Goal: Check status: Check status

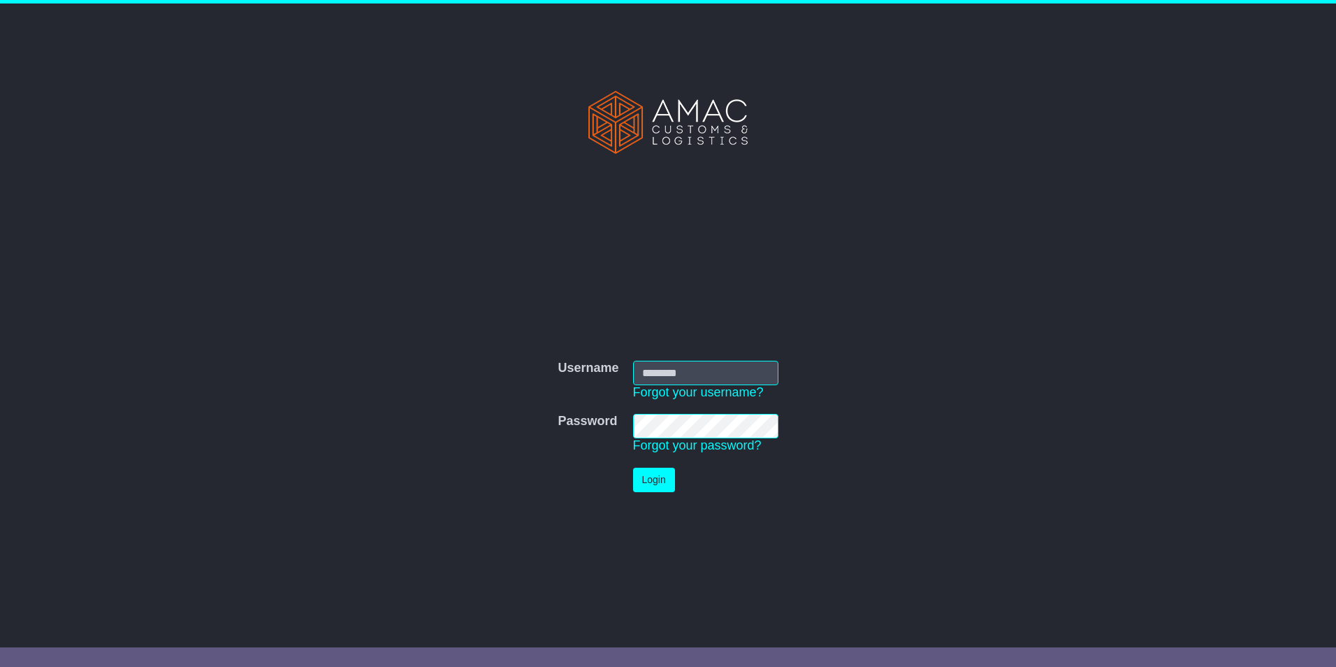
type input "**********"
click at [646, 473] on button "Login" at bounding box center [654, 480] width 42 height 24
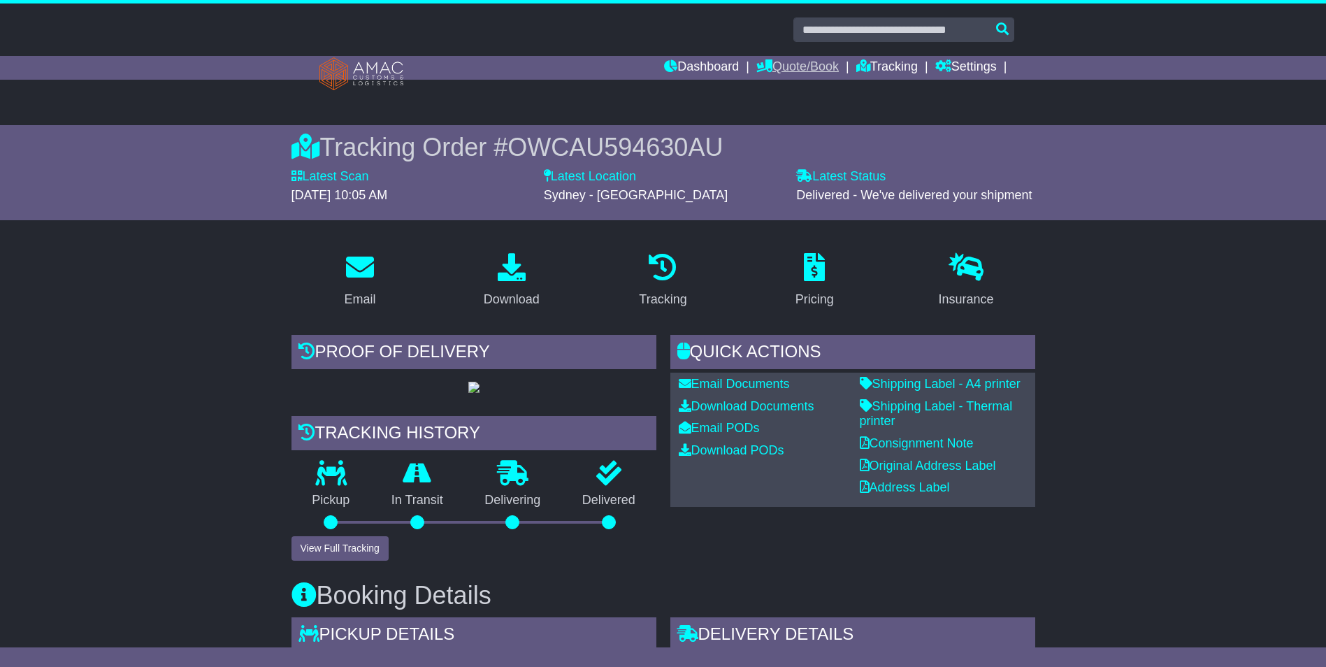
click at [802, 68] on link "Quote/Book" at bounding box center [797, 68] width 82 height 24
click at [723, 70] on link "Dashboard" at bounding box center [701, 68] width 75 height 24
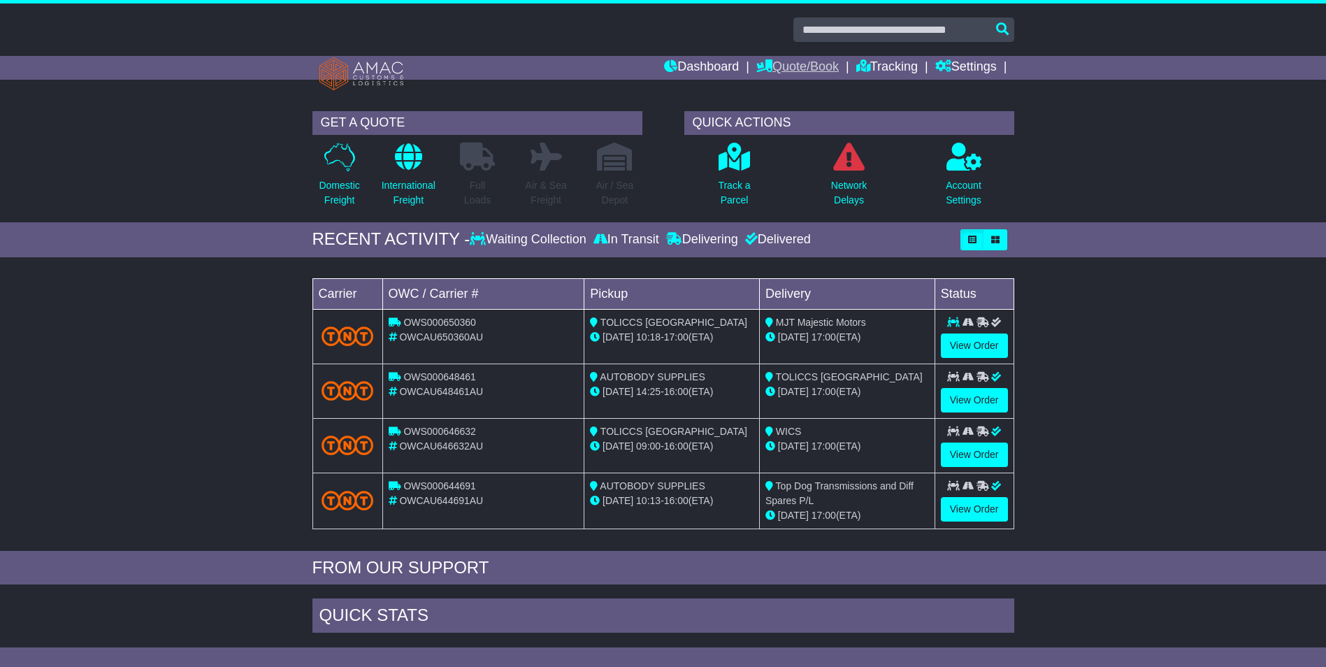
click at [792, 62] on link "Quote/Book" at bounding box center [797, 68] width 82 height 24
click at [779, 92] on link "Domestic" at bounding box center [812, 91] width 110 height 15
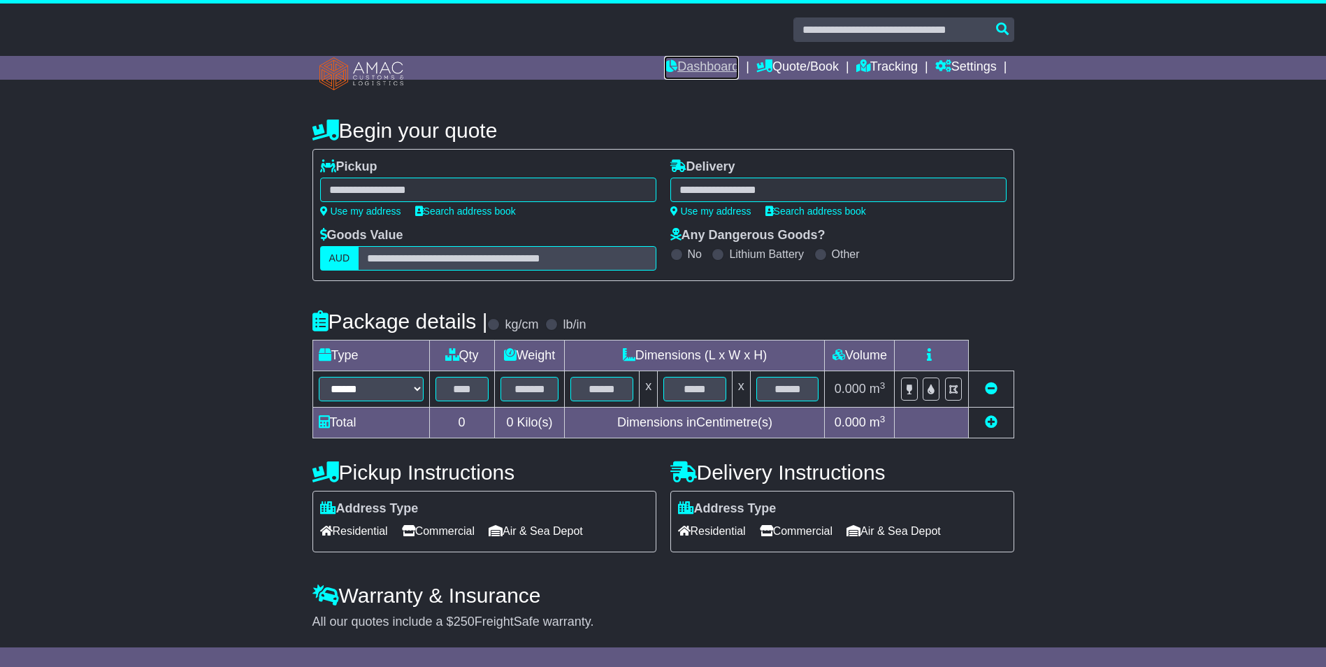
click at [720, 64] on link "Dashboard" at bounding box center [701, 68] width 75 height 24
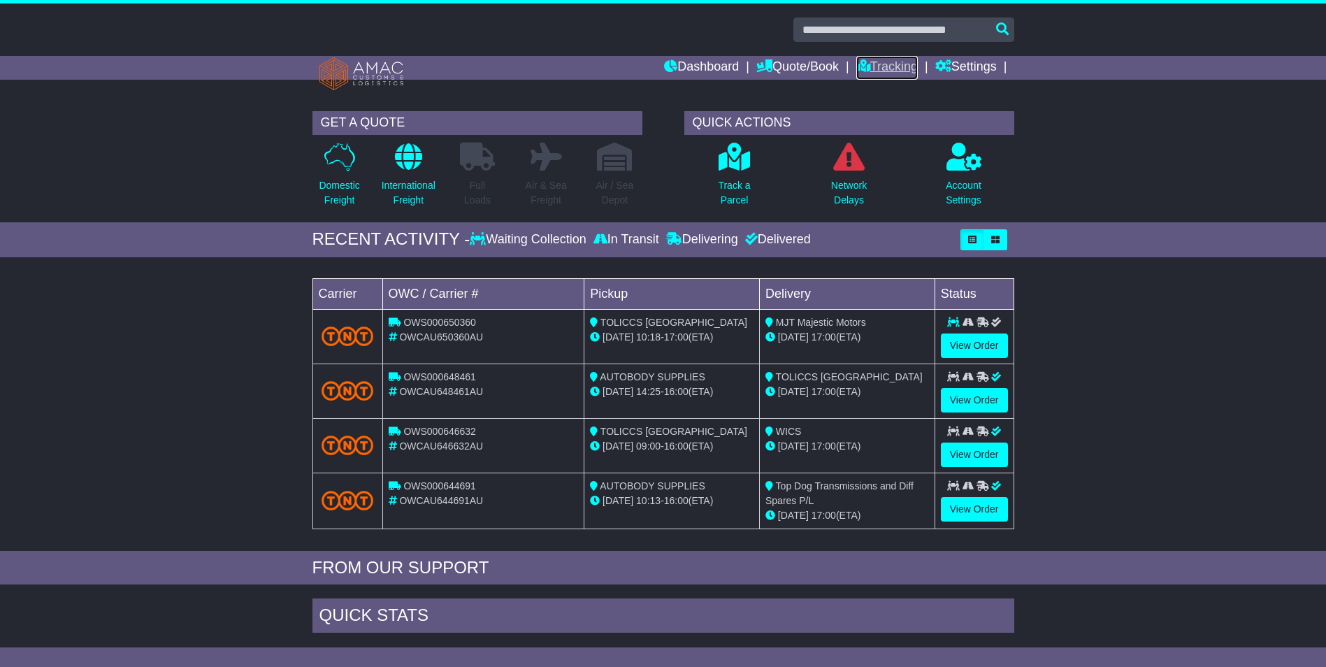
click at [867, 64] on link "Tracking" at bounding box center [887, 68] width 62 height 24
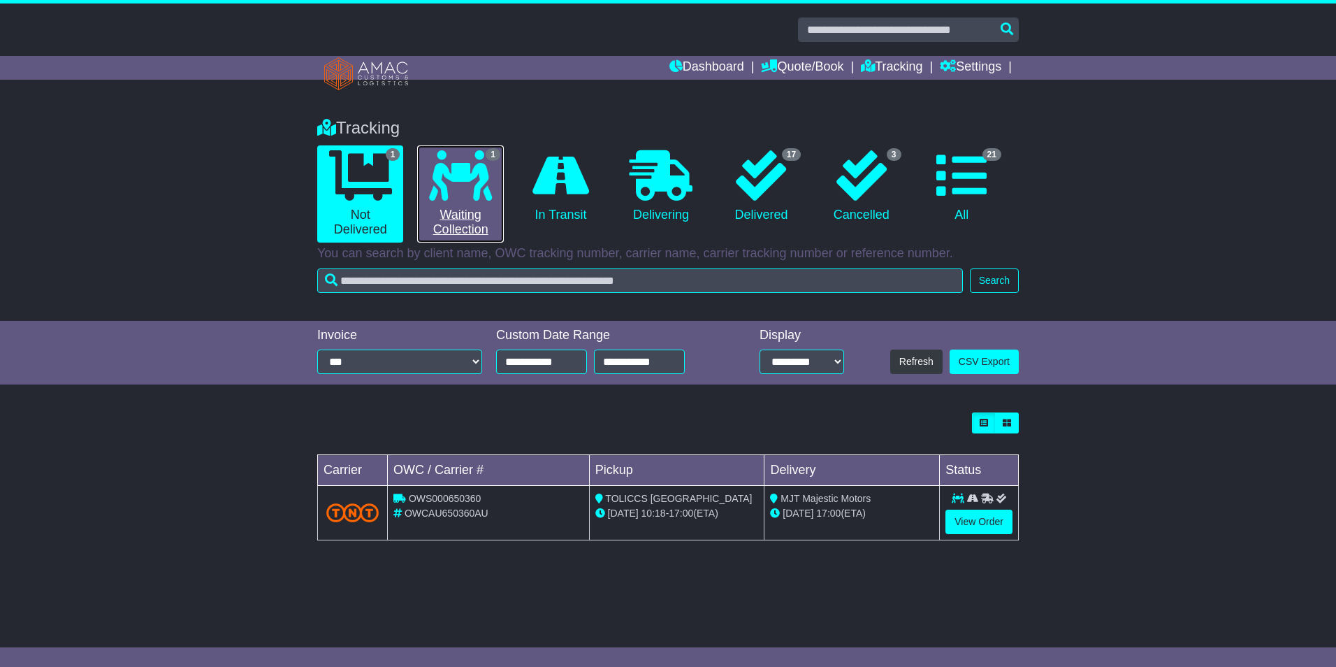
click at [480, 207] on link "1 Waiting Collection" at bounding box center [460, 193] width 86 height 97
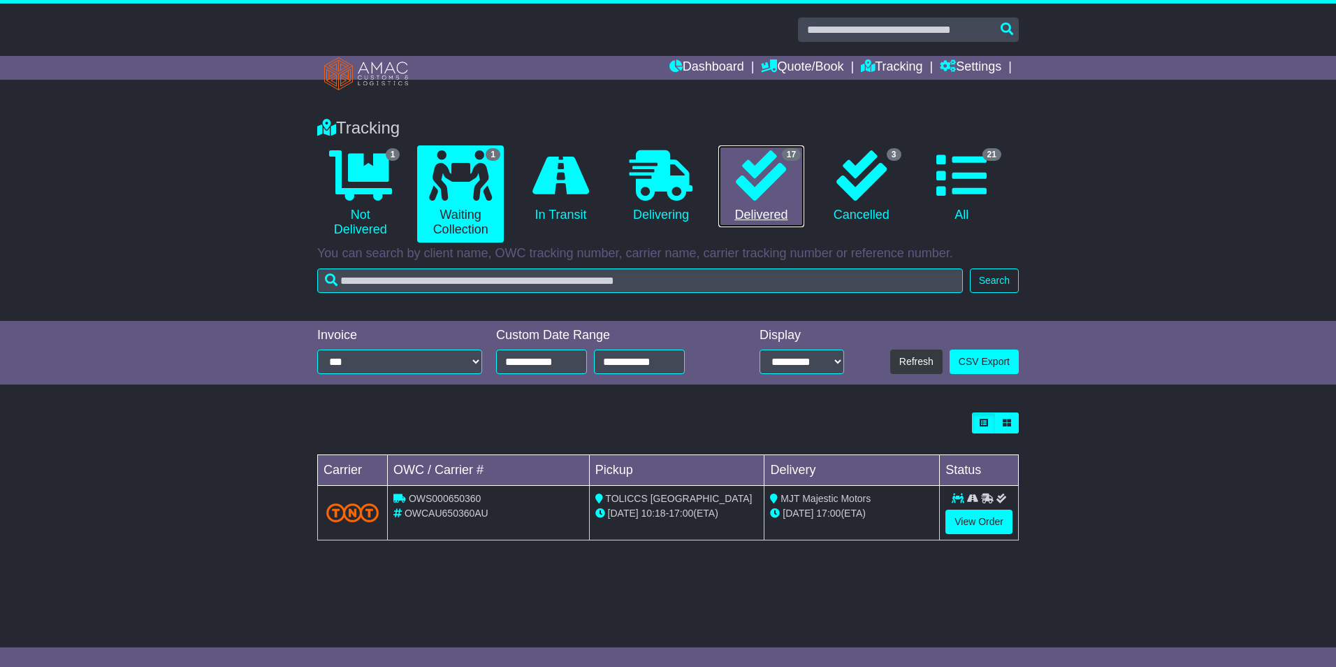
click at [753, 197] on icon at bounding box center [761, 175] width 50 height 50
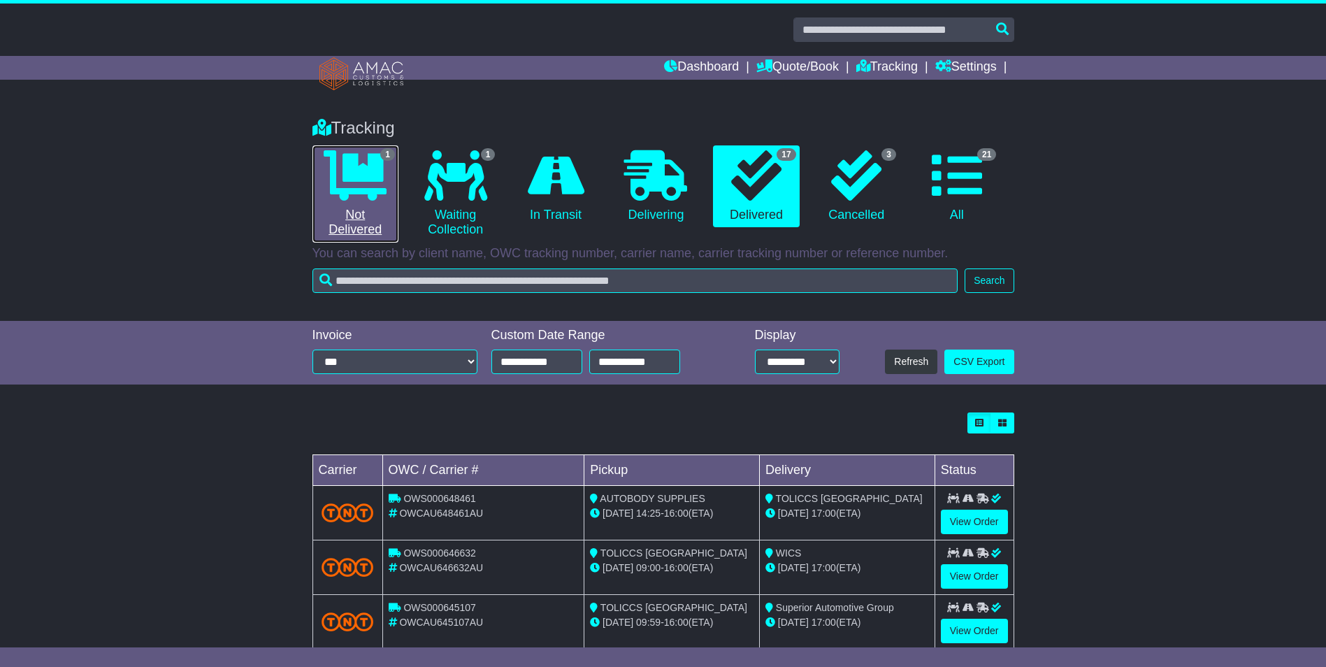
click at [387, 177] on link "1 Not Delivered" at bounding box center [355, 193] width 86 height 97
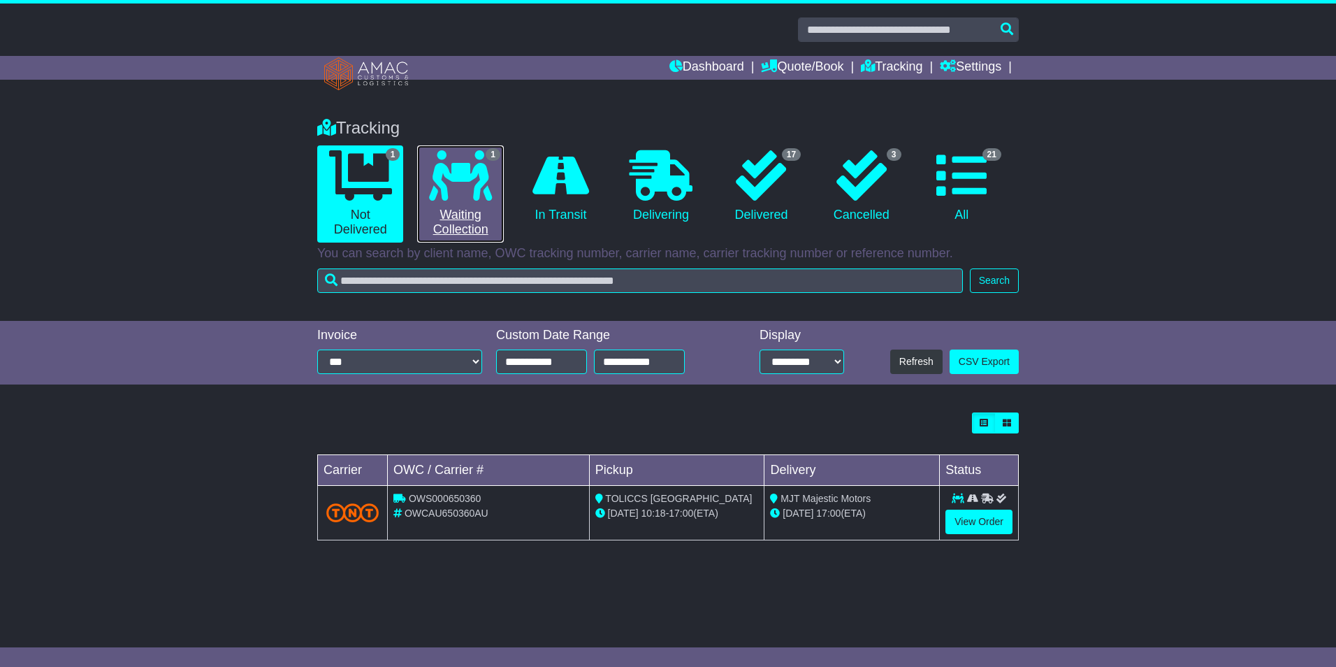
click at [458, 182] on icon at bounding box center [460, 175] width 63 height 50
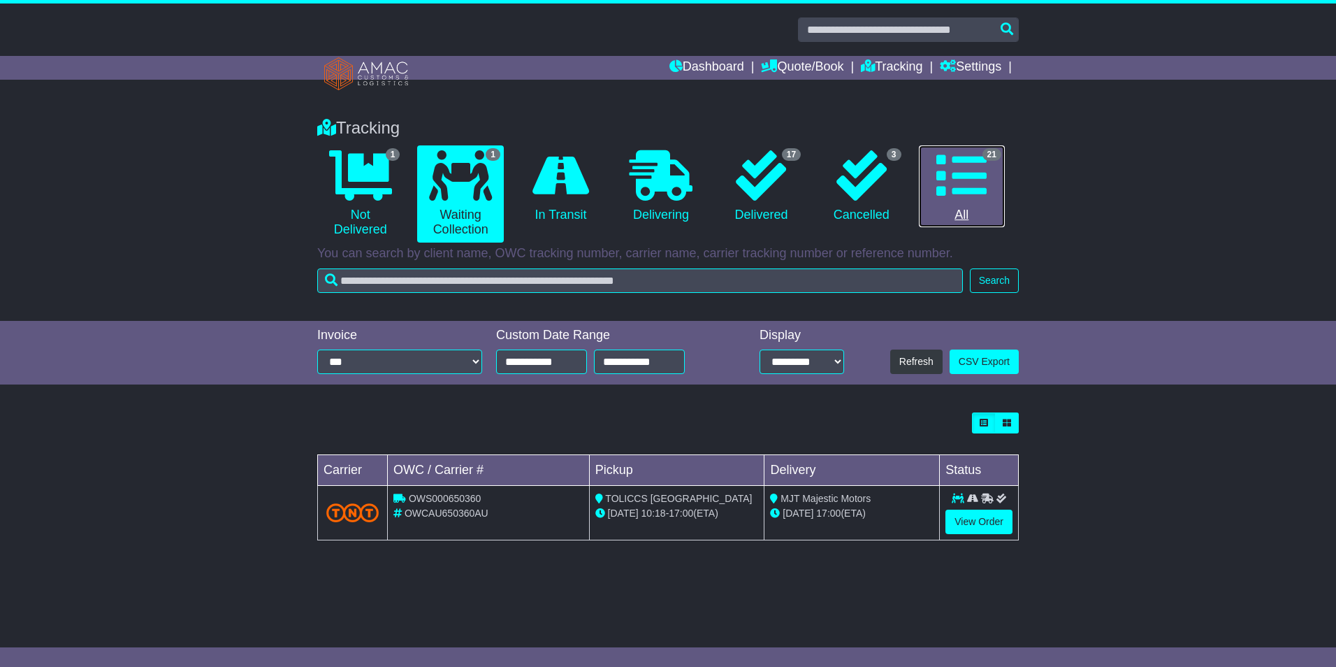
click at [927, 208] on link "21 All" at bounding box center [962, 186] width 86 height 82
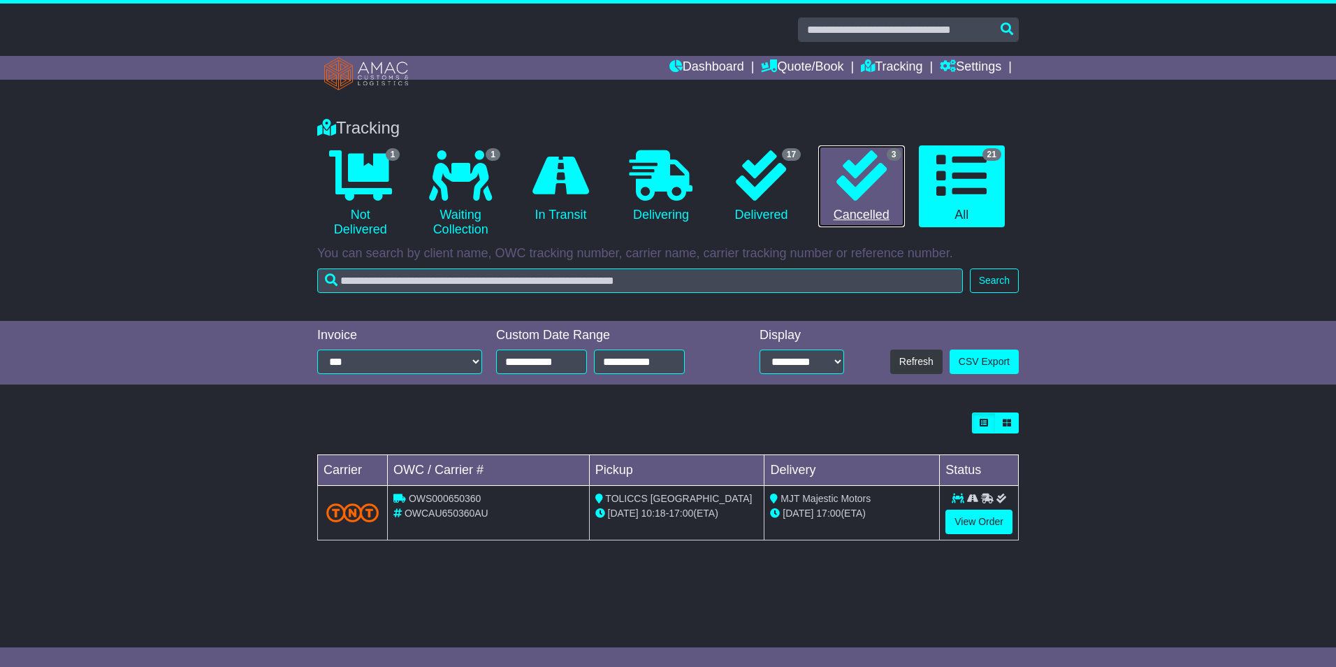
click at [882, 194] on icon at bounding box center [862, 175] width 50 height 50
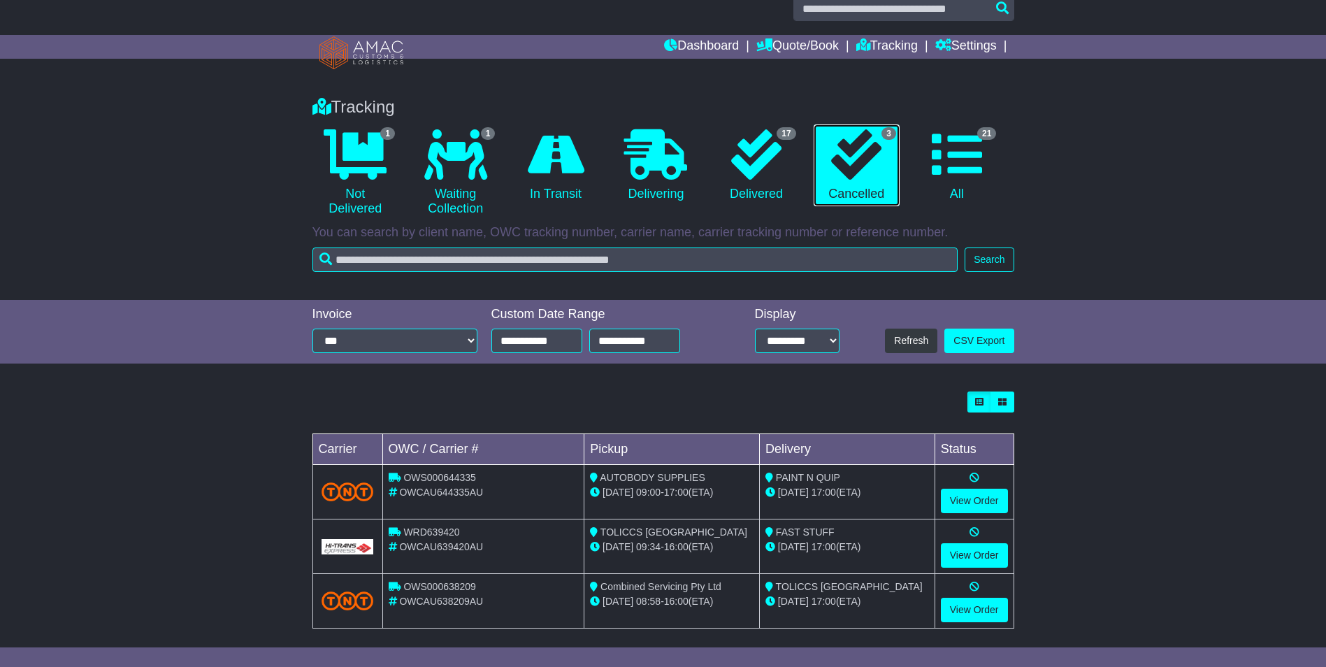
scroll to position [32, 0]
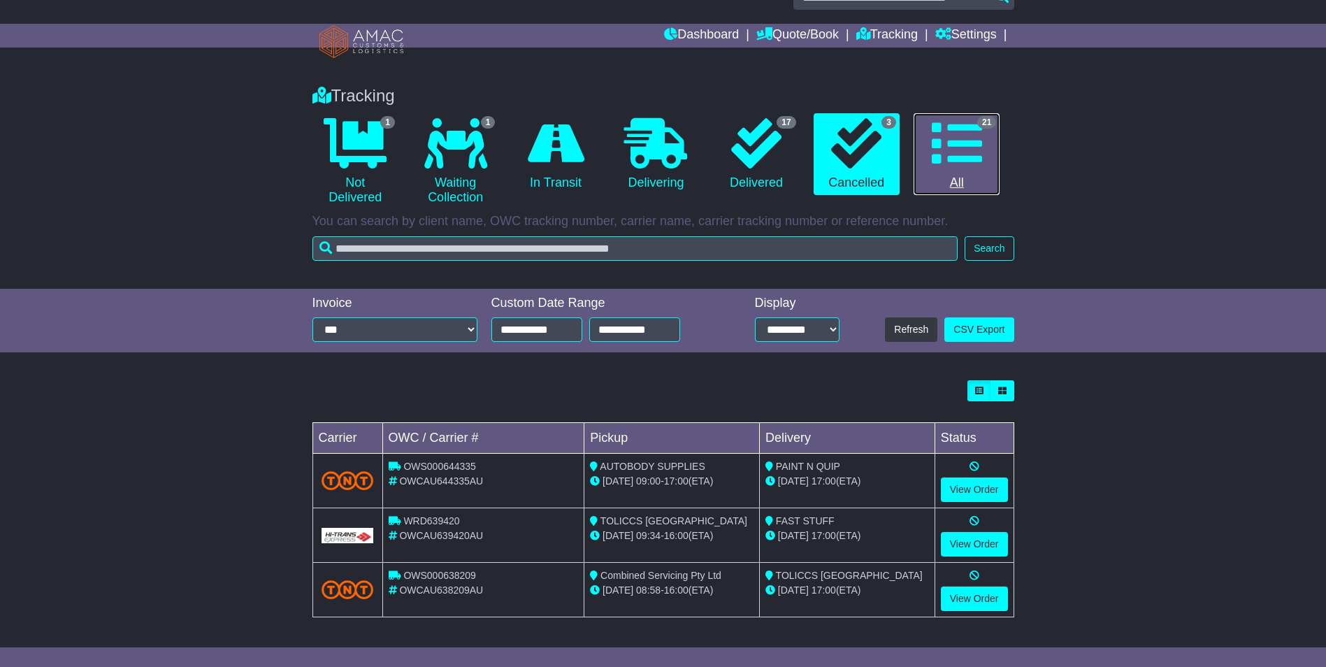
click at [960, 182] on link "21 All" at bounding box center [957, 154] width 86 height 82
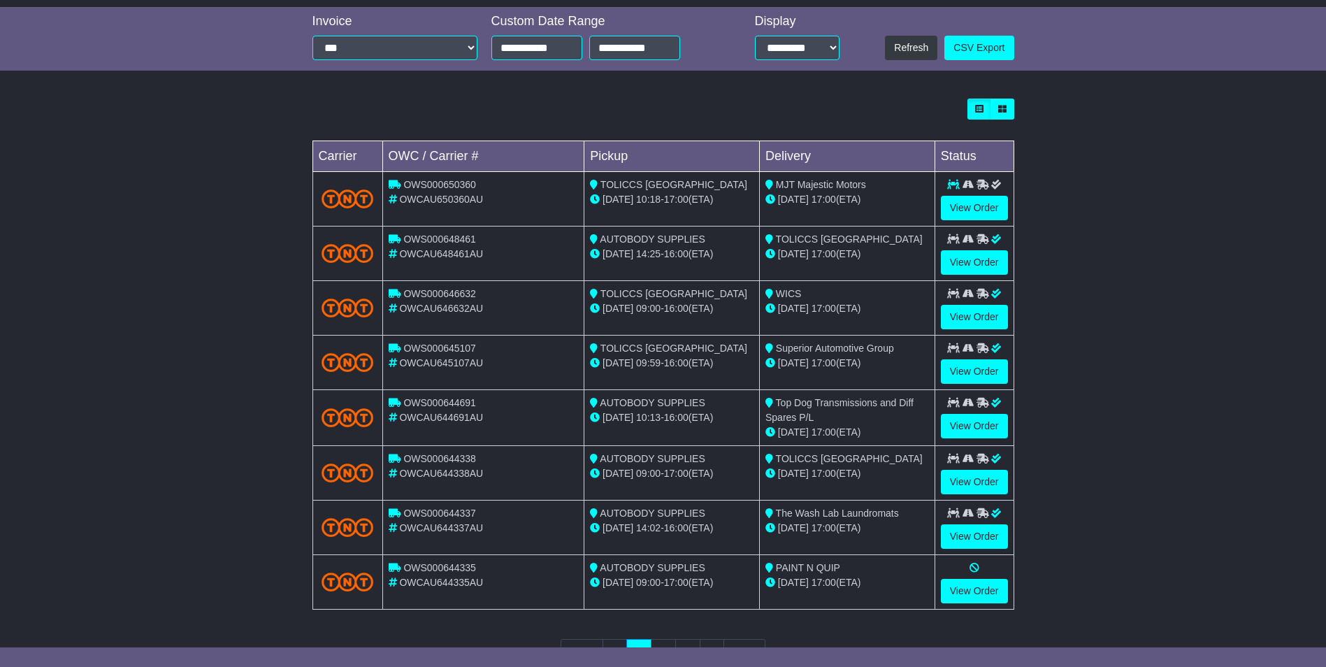
scroll to position [349, 0]
